Goal: Find specific page/section: Find specific page/section

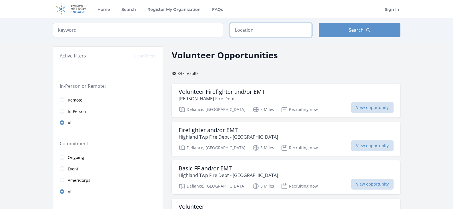
click at [247, 28] on input "text" at bounding box center [271, 30] width 82 height 14
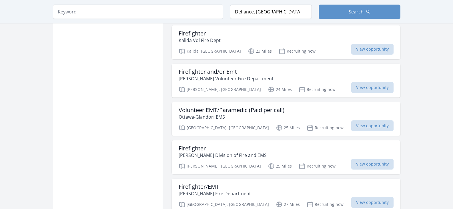
scroll to position [629, 0]
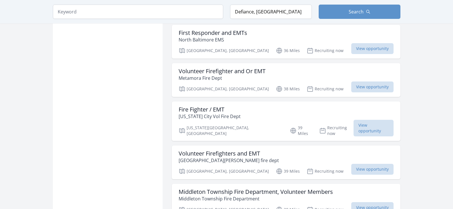
scroll to position [514, 0]
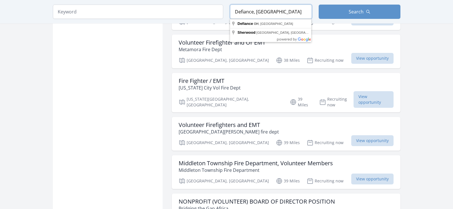
click at [289, 17] on input "Defiance, [GEOGRAPHIC_DATA]" at bounding box center [271, 12] width 82 height 14
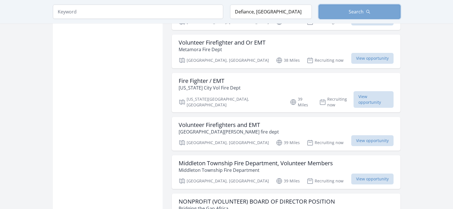
click at [355, 17] on button "Search" at bounding box center [360, 12] width 82 height 14
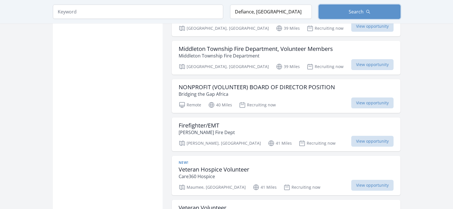
scroll to position [657, 0]
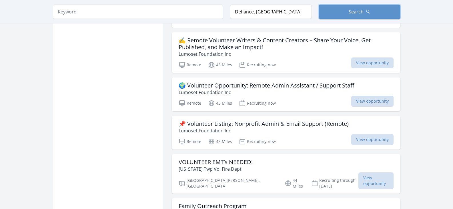
scroll to position [1343, 0]
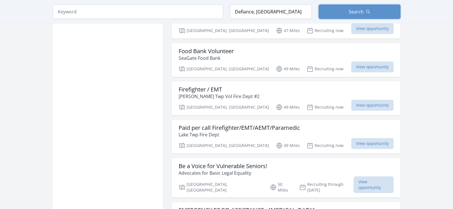
scroll to position [2332, 0]
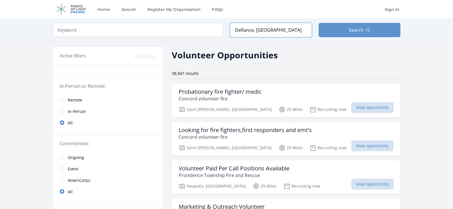
click at [252, 35] on input "Defiance, [GEOGRAPHIC_DATA]" at bounding box center [271, 30] width 82 height 14
type input "Defiance, [GEOGRAPHIC_DATA], [GEOGRAPHIC_DATA]"
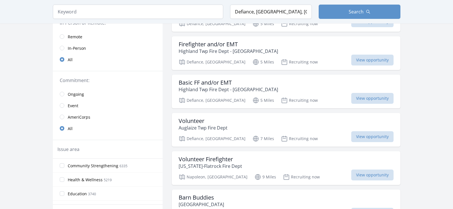
scroll to position [114, 0]
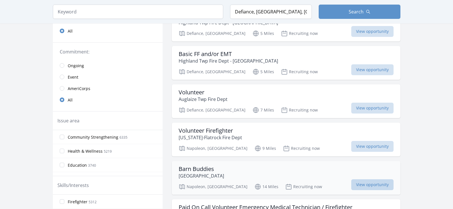
click at [351, 189] on span "View opportunity" at bounding box center [372, 184] width 42 height 11
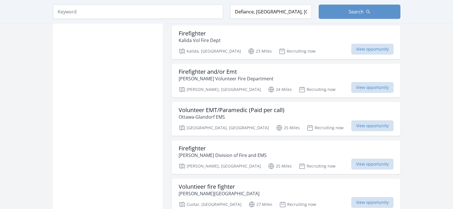
scroll to position [629, 0]
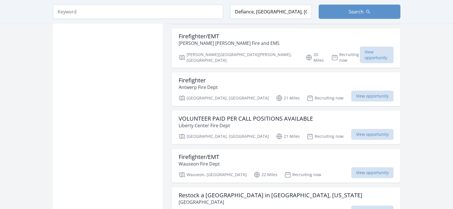
scroll to position [171, 0]
